Goal: Check status: Check status

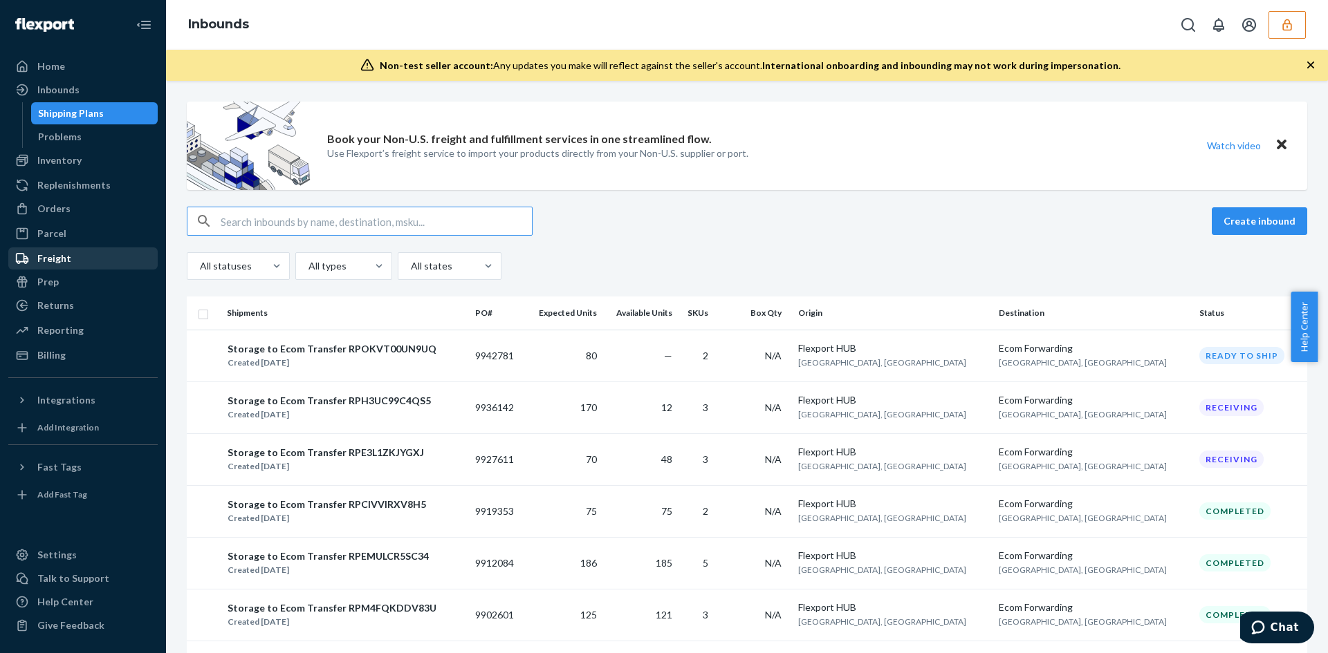
click at [57, 254] on div "Freight" at bounding box center [54, 259] width 34 height 14
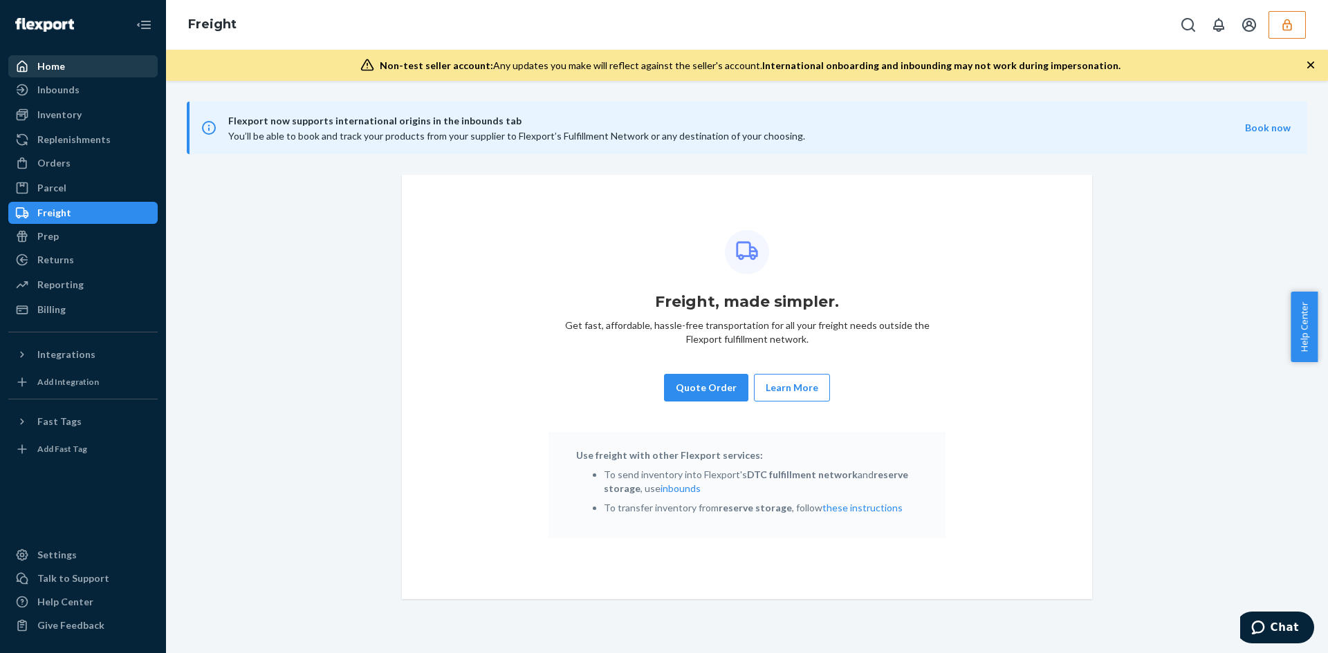
click at [92, 73] on div "Home" at bounding box center [83, 66] width 147 height 19
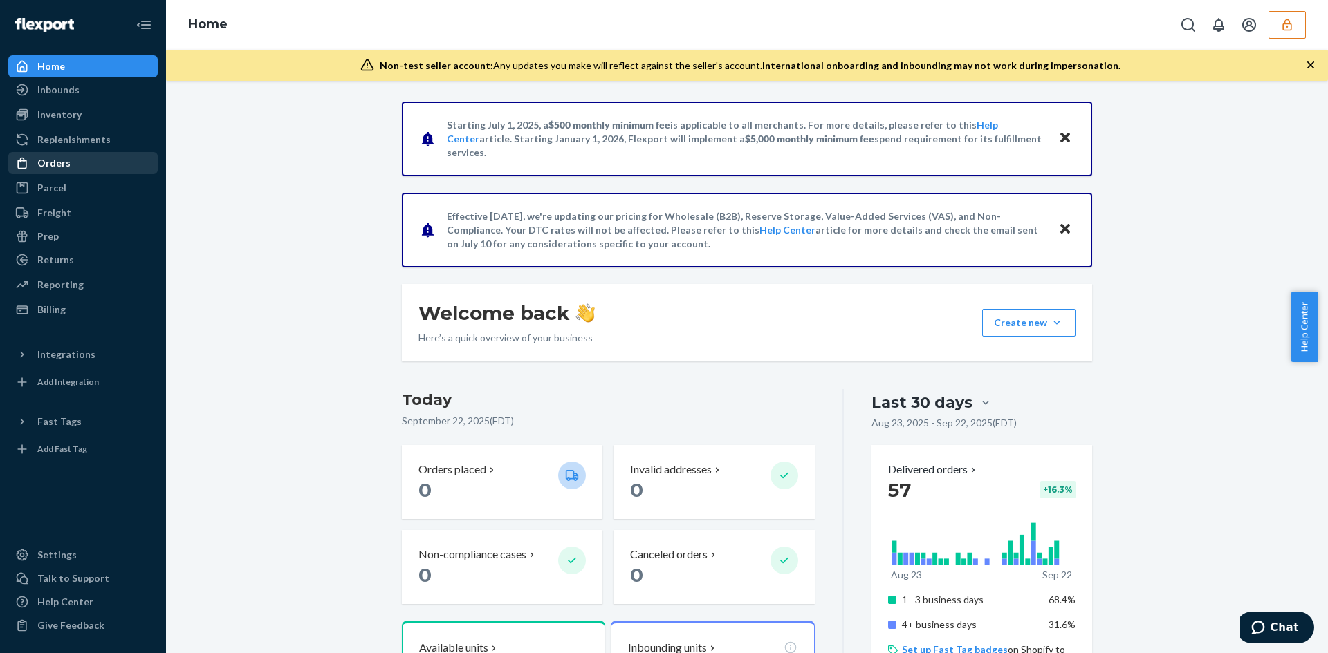
click at [94, 157] on div "Orders" at bounding box center [83, 163] width 147 height 19
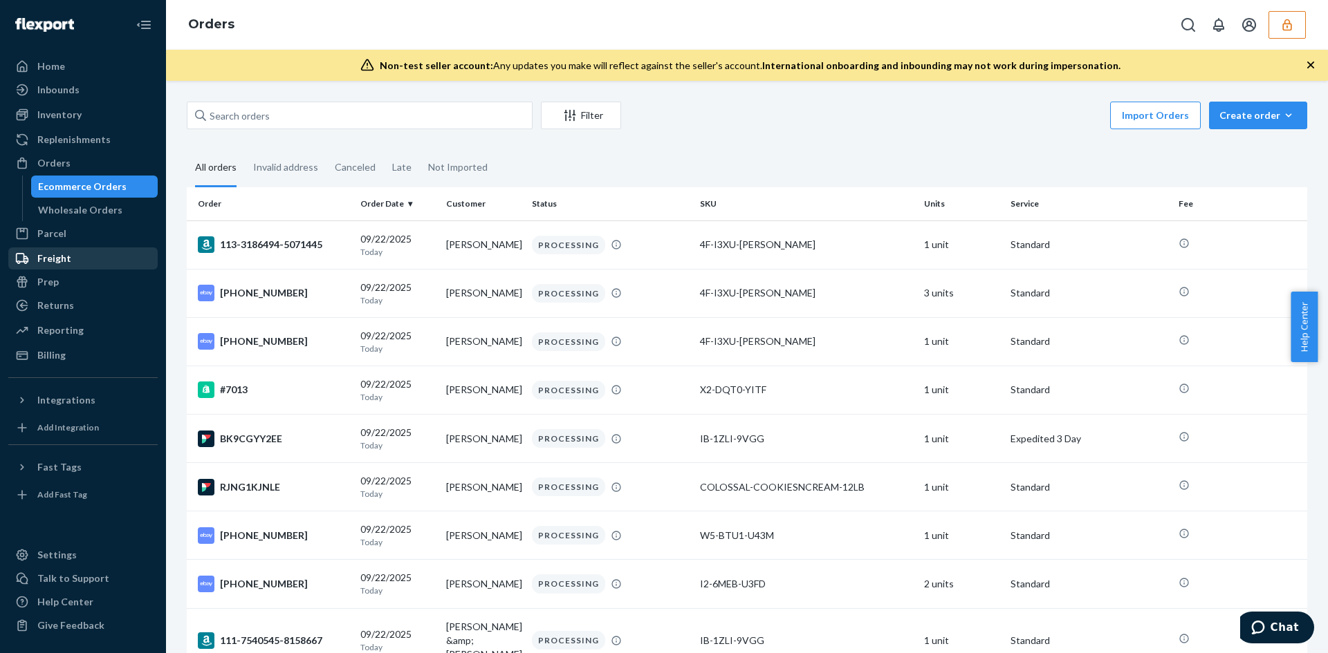
click at [73, 265] on div "Freight" at bounding box center [83, 258] width 147 height 19
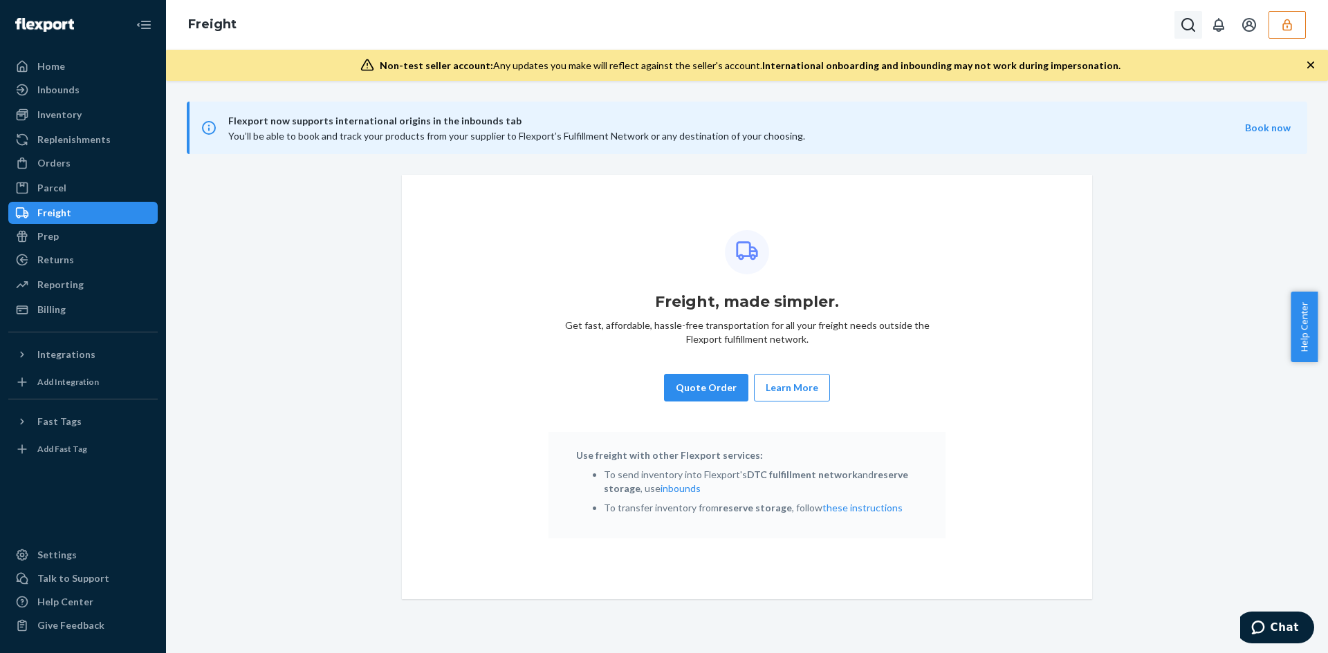
click at [1191, 28] on icon "Open Search Box" at bounding box center [1188, 25] width 14 height 14
click at [1016, 18] on input "Search Input" at bounding box center [1086, 25] width 170 height 14
type input "113906982"
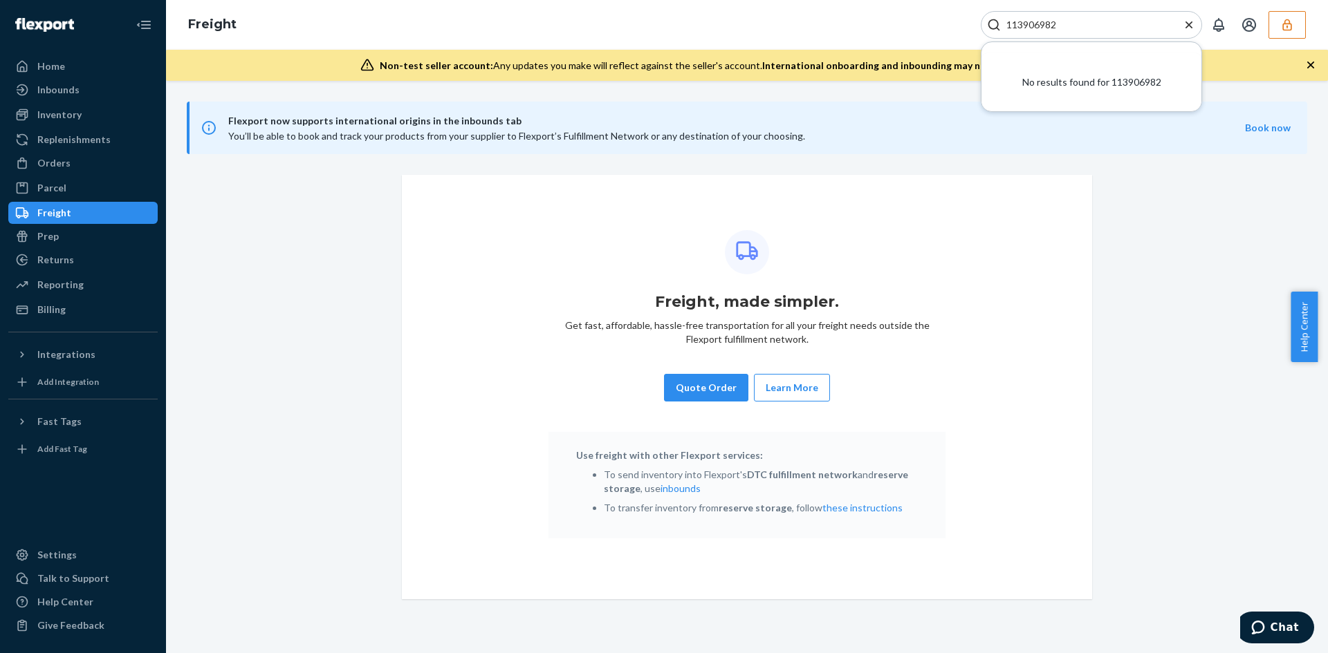
drag, startPoint x: 1076, startPoint y: 26, endPoint x: 952, endPoint y: 33, distance: 124.6
click at [952, 33] on div "Freight 113906982 No results found for 113906982" at bounding box center [747, 25] width 1162 height 50
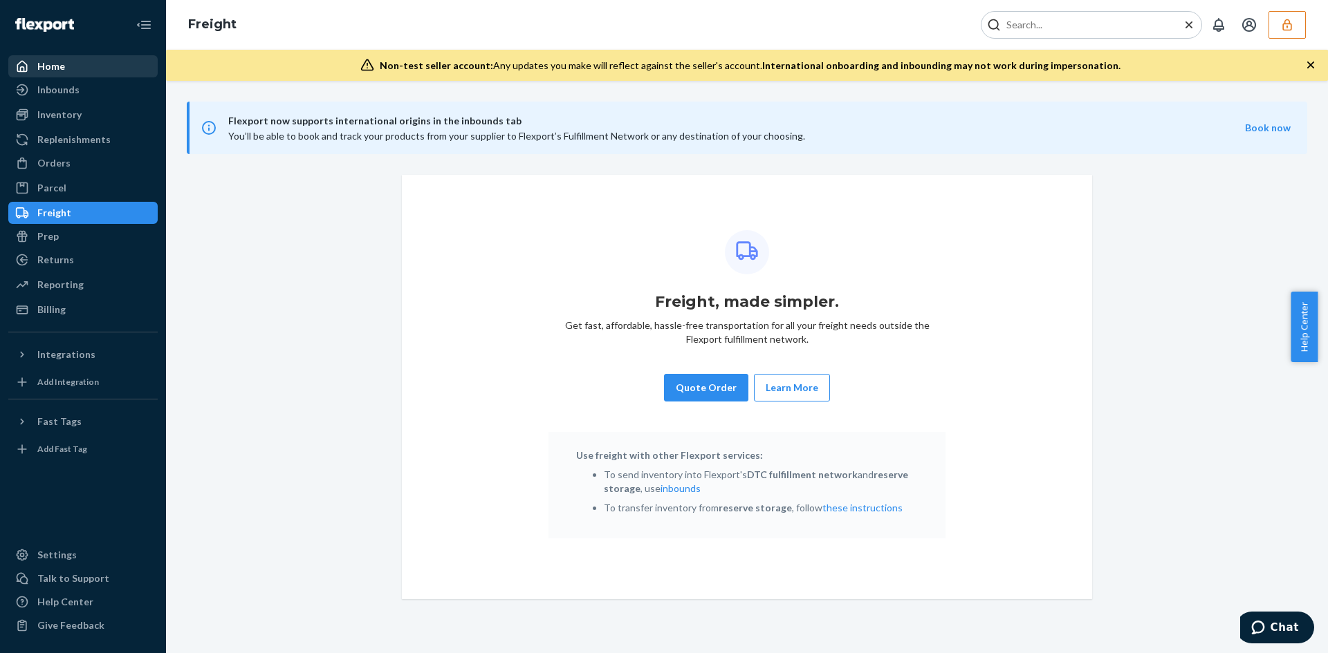
click at [92, 72] on div "Home" at bounding box center [83, 66] width 147 height 19
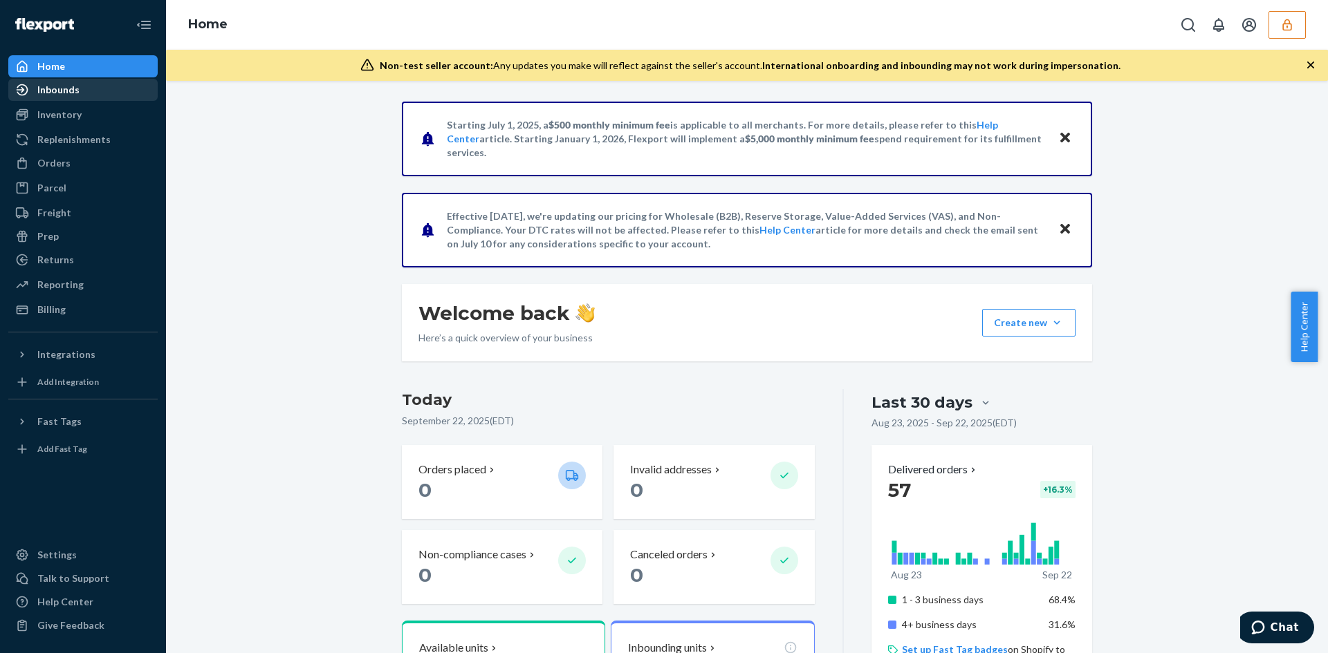
click at [72, 96] on div "Inbounds" at bounding box center [58, 90] width 42 height 14
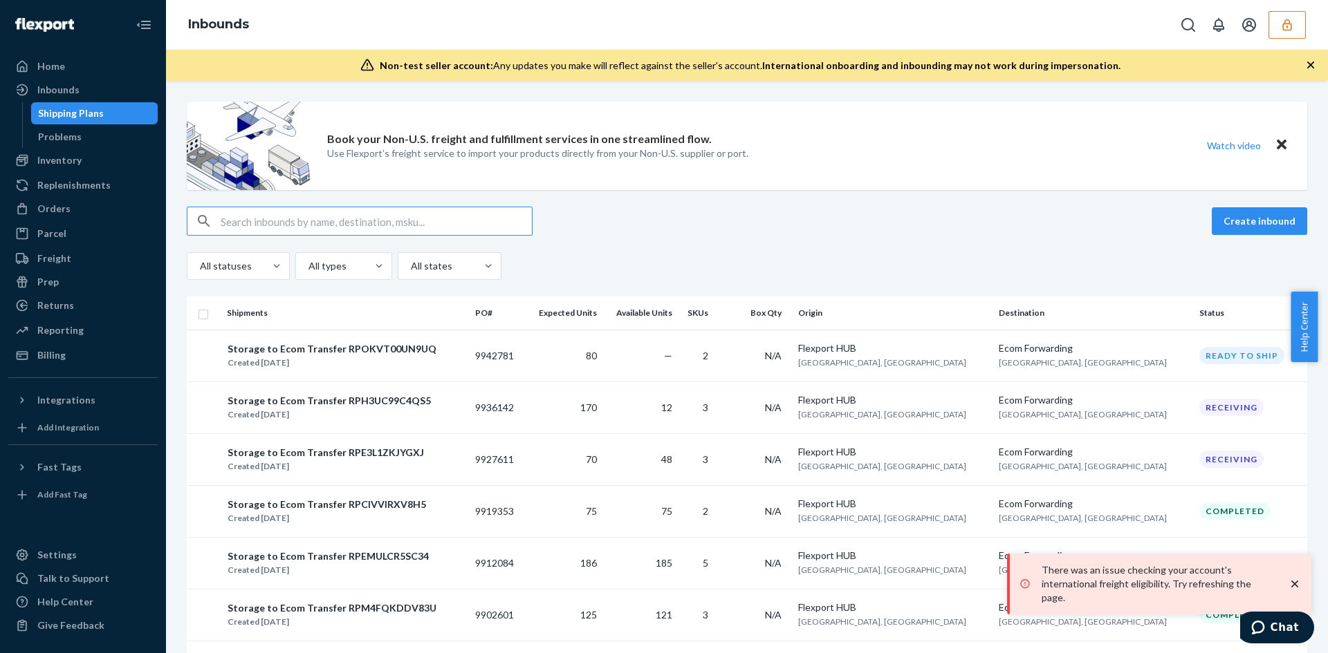
click at [454, 229] on input "text" at bounding box center [376, 221] width 311 height 28
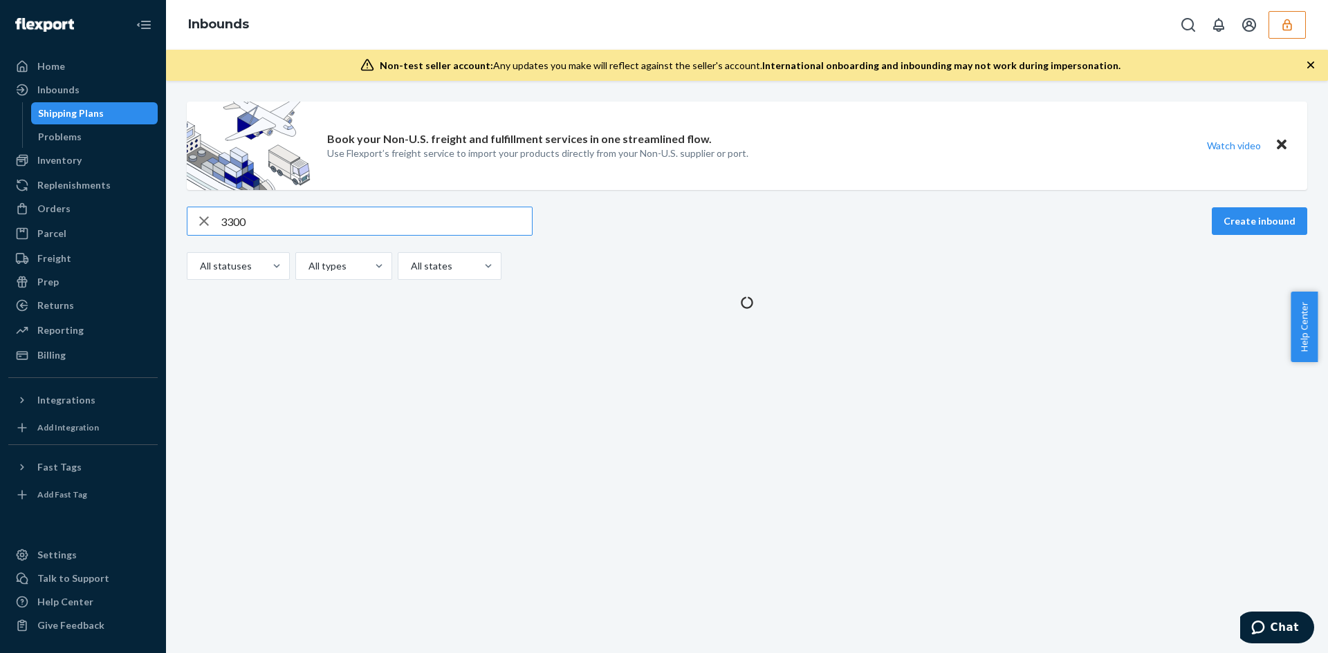
type input "33009"
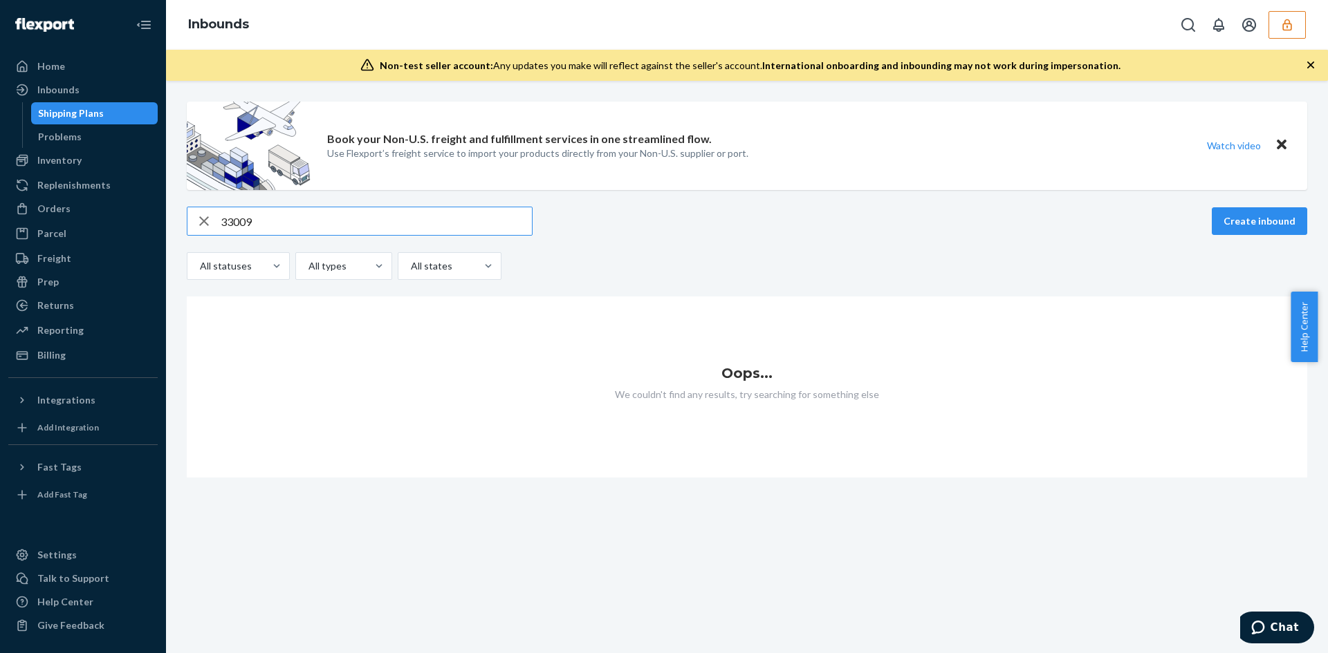
drag, startPoint x: 454, startPoint y: 229, endPoint x: 183, endPoint y: 220, distance: 271.2
click at [183, 220] on div "Book your Non-U.S. freight and fulfillment services in one streamlined flow. Us…" at bounding box center [746, 290] width 1141 height 376
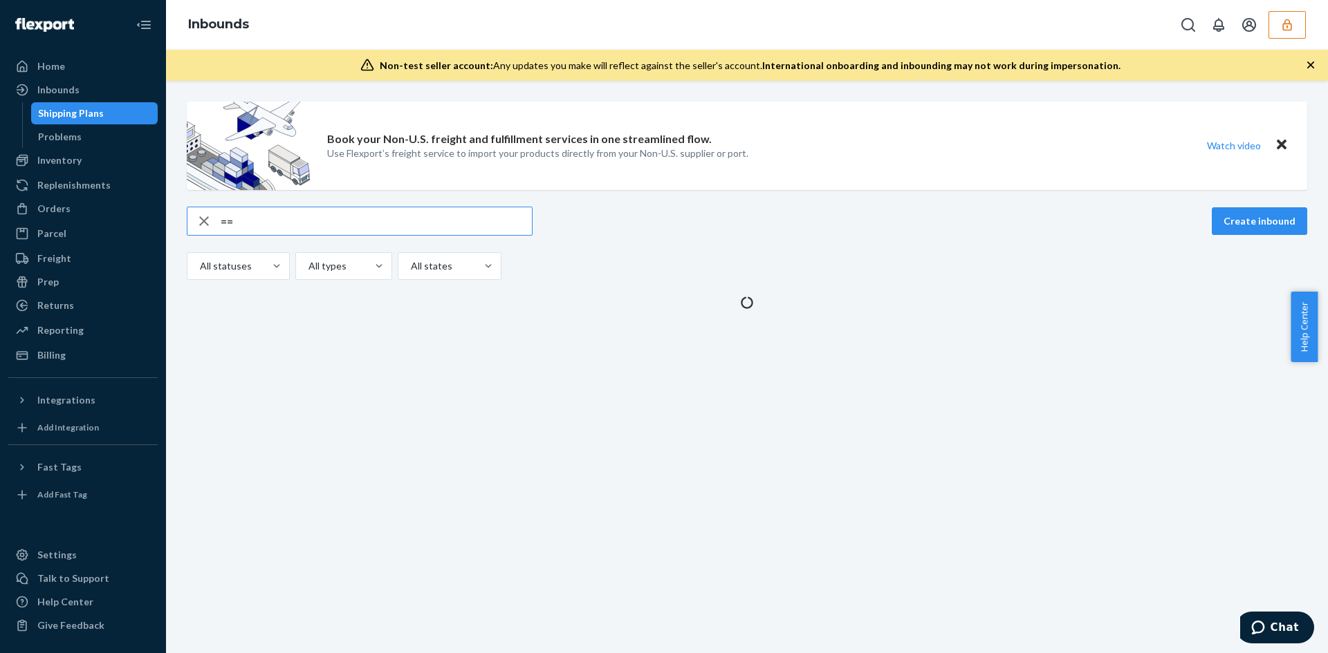
type input "="
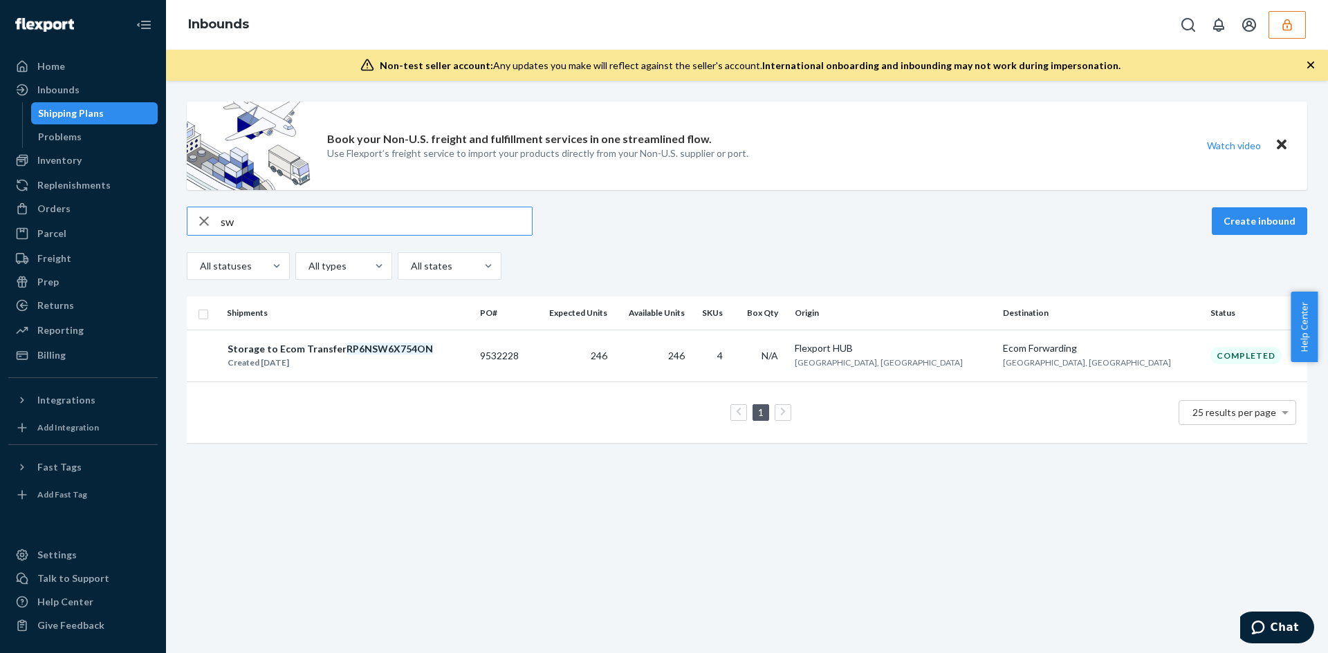
type input "sw"
click at [212, 221] on div "button" at bounding box center [203, 221] width 33 height 28
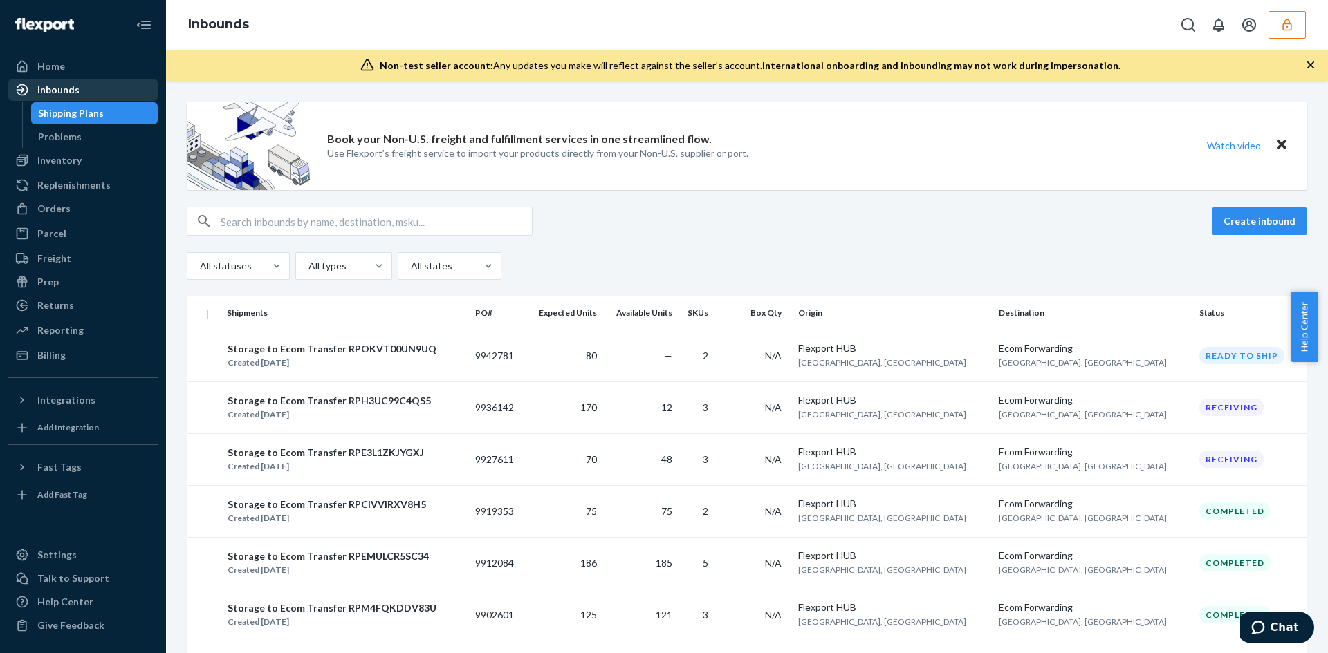
click at [82, 92] on div "Inbounds" at bounding box center [83, 89] width 147 height 19
click at [88, 158] on div "Inventory" at bounding box center [83, 160] width 147 height 19
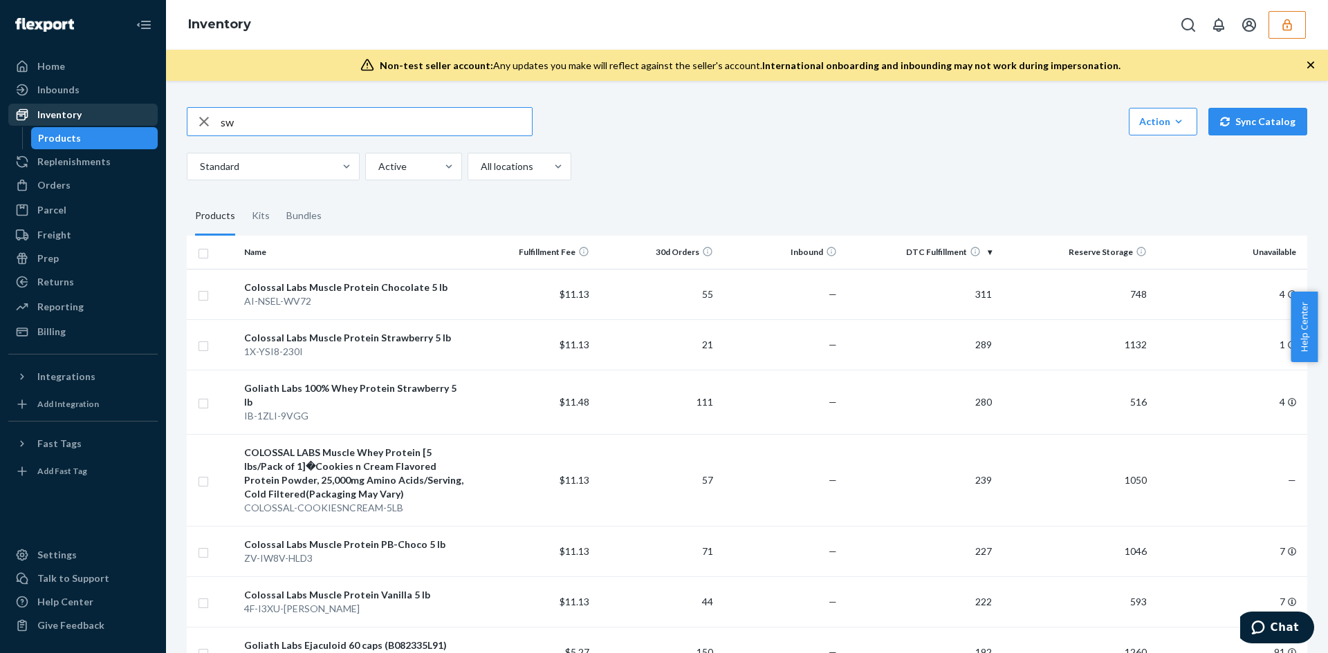
type input "sw"
click at [71, 118] on div "Inventory" at bounding box center [59, 115] width 44 height 14
click at [82, 98] on div "Inbounds" at bounding box center [83, 89] width 147 height 19
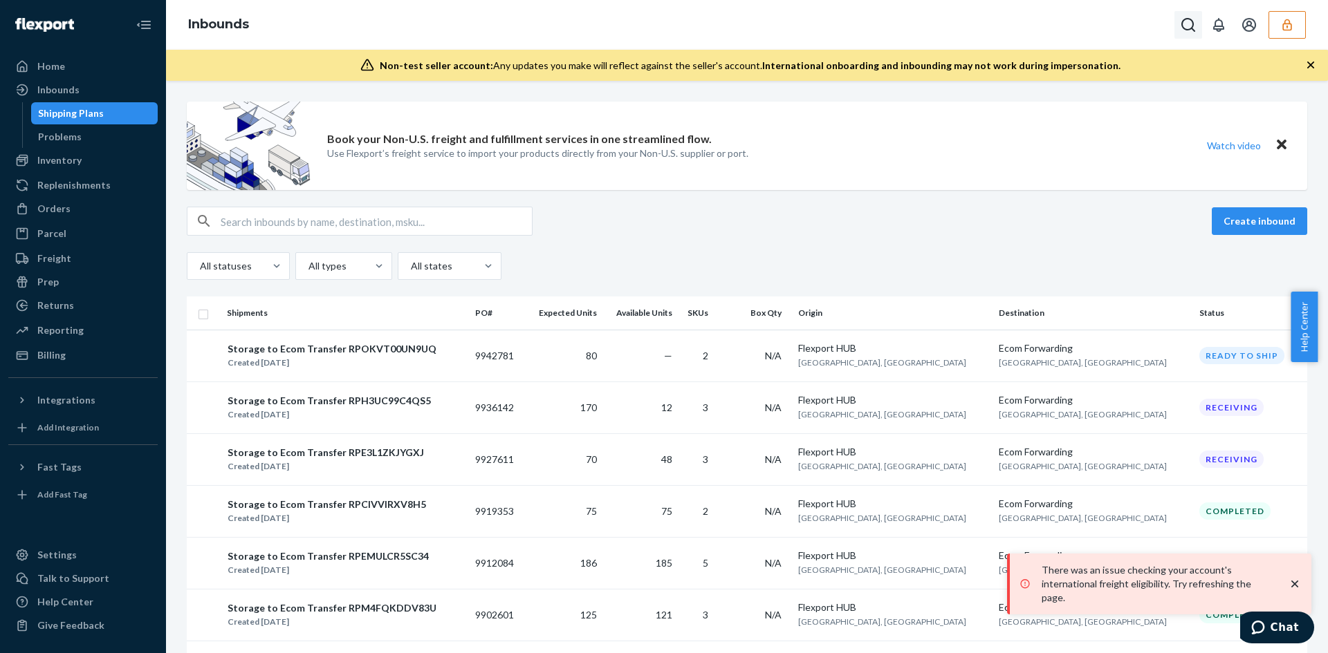
click at [1187, 22] on icon "Open Search Box" at bounding box center [1188, 25] width 17 height 17
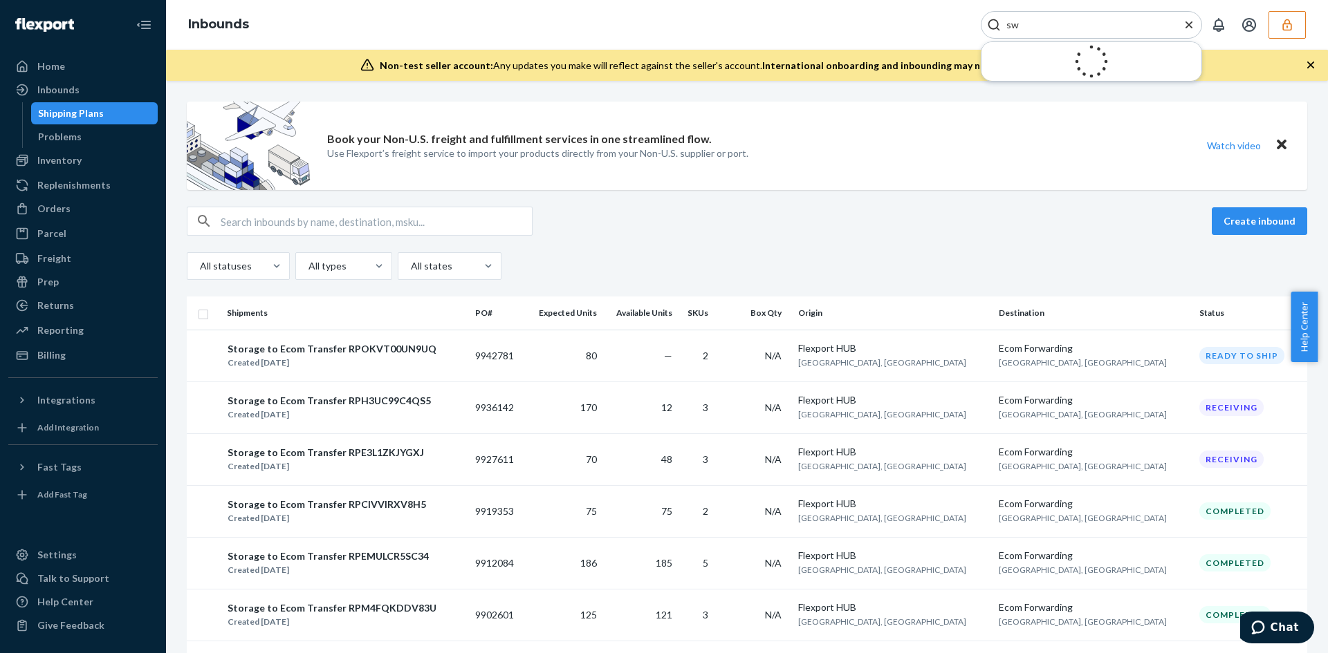
type input "s"
type input "1"
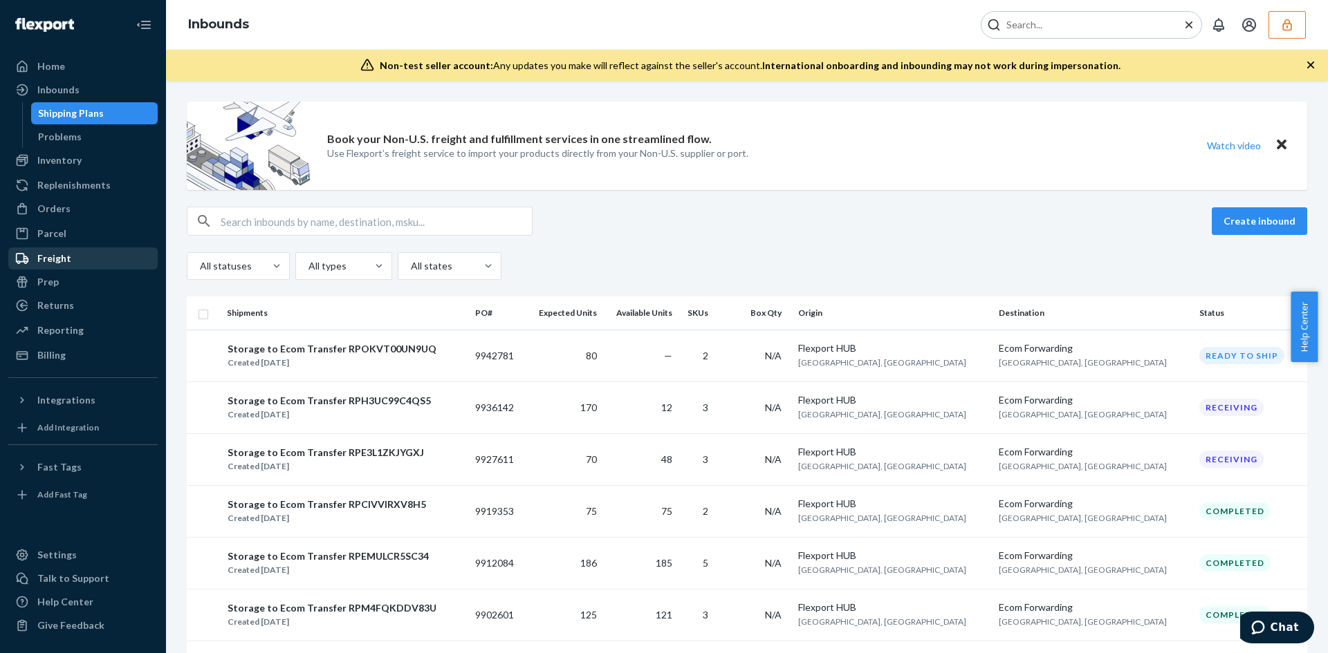
click at [64, 267] on div "Freight" at bounding box center [83, 258] width 147 height 19
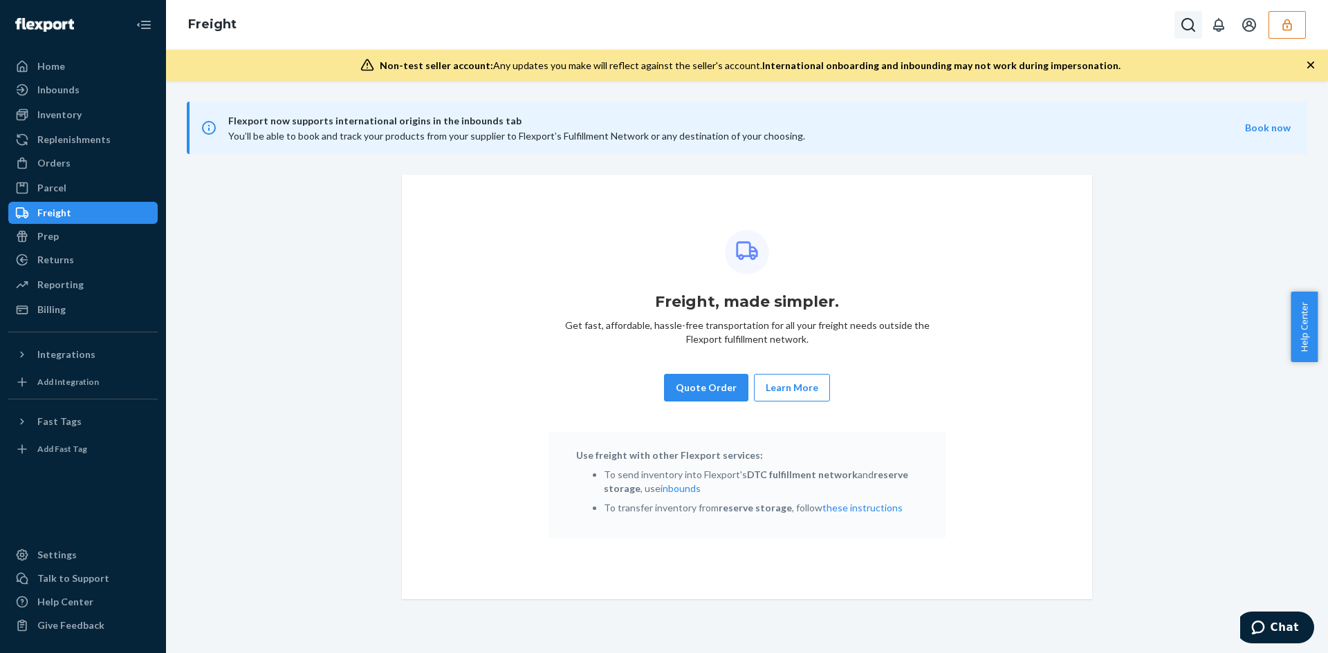
click at [1180, 26] on icon "Open Search Box" at bounding box center [1188, 25] width 17 height 17
